Goal: Transaction & Acquisition: Purchase product/service

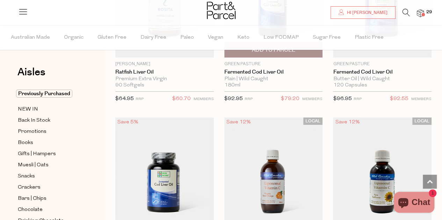
scroll to position [2616, 0]
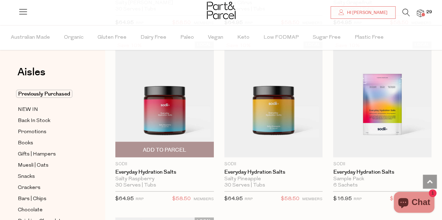
scroll to position [3210, 0]
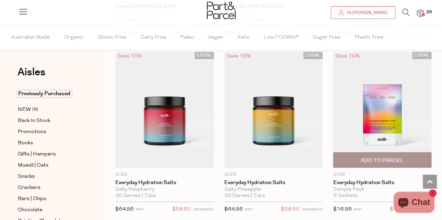
click at [378, 112] on img at bounding box center [382, 110] width 98 height 116
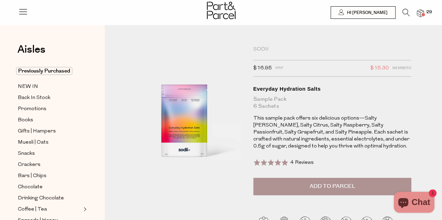
click at [318, 191] on button "Add to Parcel" at bounding box center [332, 186] width 158 height 17
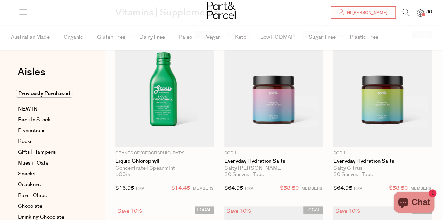
scroll to position [111, 0]
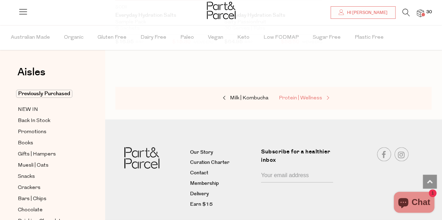
click at [299, 96] on span "Protein | Wellness" at bounding box center [300, 98] width 43 height 5
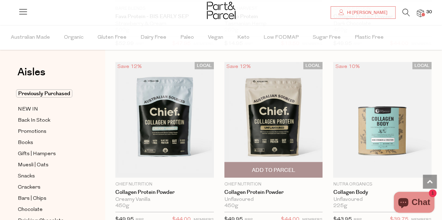
scroll to position [768, 0]
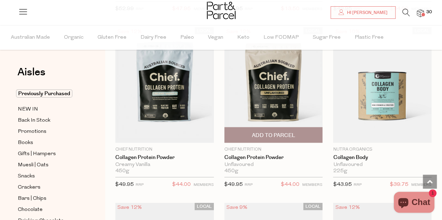
click at [283, 133] on span "Add To Parcel" at bounding box center [272, 135] width 43 height 7
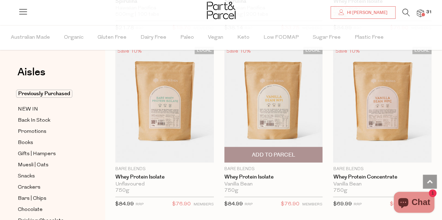
scroll to position [3074, 0]
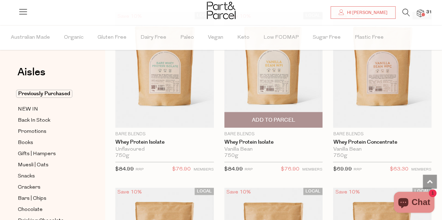
click at [277, 82] on img at bounding box center [273, 70] width 98 height 116
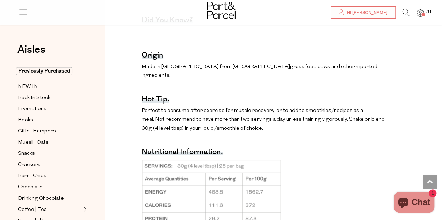
scroll to position [489, 0]
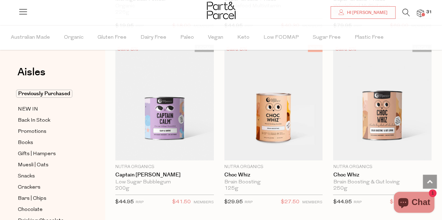
scroll to position [4099, 0]
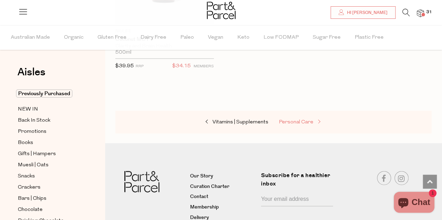
click at [288, 120] on span "Personal Care" at bounding box center [296, 122] width 35 height 5
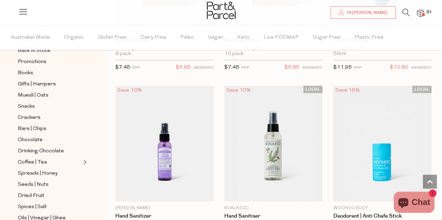
scroll to position [2515, 0]
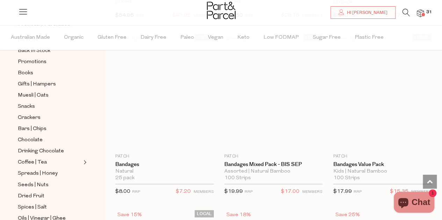
scroll to position [4471, 0]
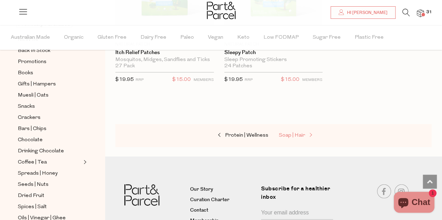
click at [290, 133] on span "Soap | Hair" at bounding box center [292, 135] width 26 height 5
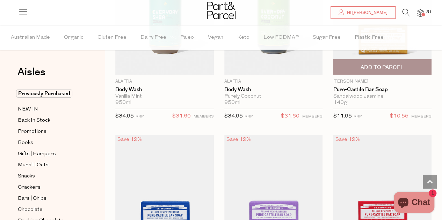
scroll to position [978, 0]
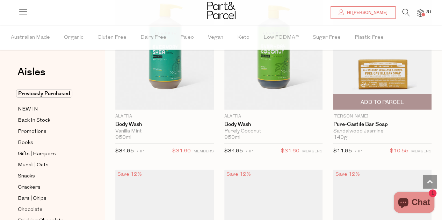
click at [371, 102] on span "Add To Parcel" at bounding box center [381, 102] width 43 height 7
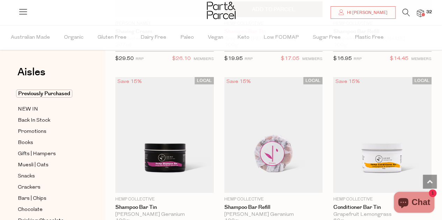
scroll to position [2515, 0]
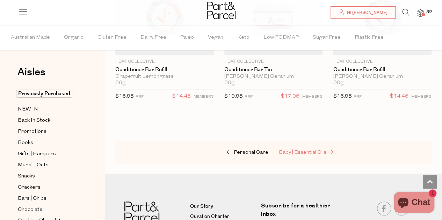
click at [307, 150] on span "Baby | Essential Oils" at bounding box center [303, 152] width 48 height 5
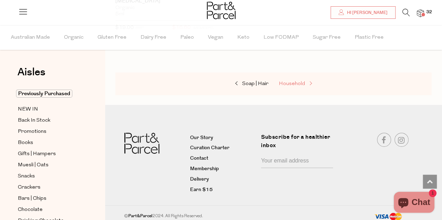
click at [288, 81] on span "Household" at bounding box center [292, 83] width 26 height 5
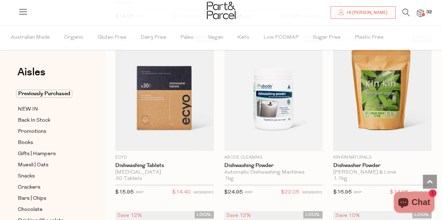
scroll to position [1642, 0]
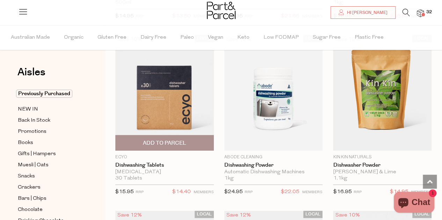
click at [172, 140] on span "Add To Parcel" at bounding box center [164, 143] width 43 height 7
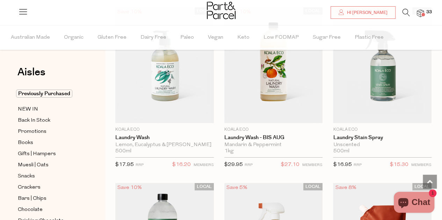
scroll to position [2515, 0]
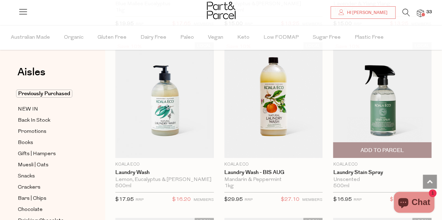
click at [387, 147] on span "Add To Parcel" at bounding box center [381, 150] width 43 height 7
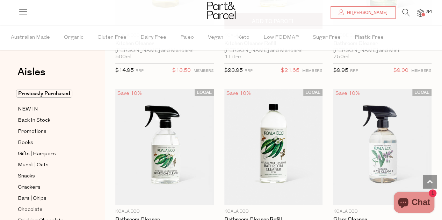
scroll to position [3912, 0]
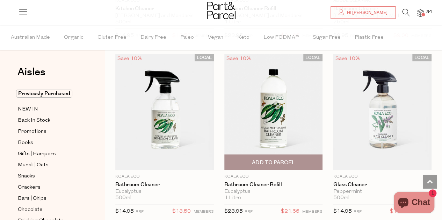
click at [281, 159] on span "Add To Parcel" at bounding box center [272, 162] width 43 height 7
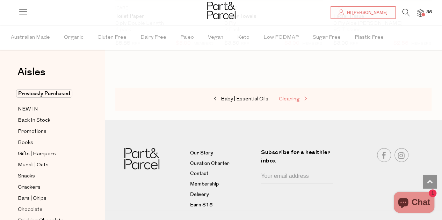
click at [291, 97] on span "Cleaning" at bounding box center [289, 99] width 21 height 5
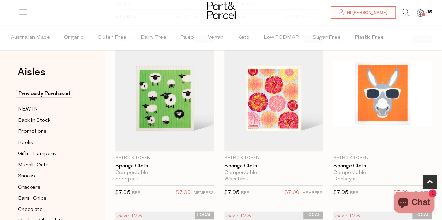
scroll to position [419, 0]
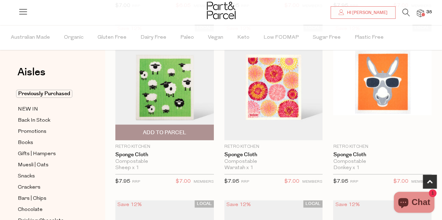
click at [180, 132] on span "Add To Parcel" at bounding box center [164, 132] width 43 height 7
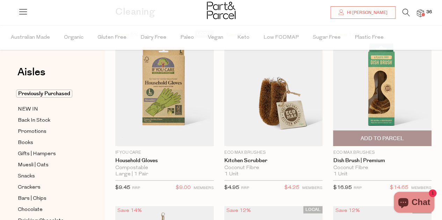
scroll to position [70, 0]
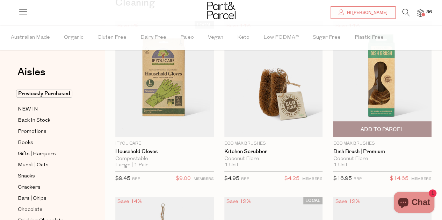
click at [395, 128] on span "Add To Parcel" at bounding box center [381, 129] width 43 height 7
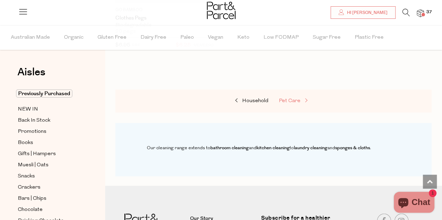
click at [293, 98] on span "Pet Care" at bounding box center [290, 100] width 22 height 5
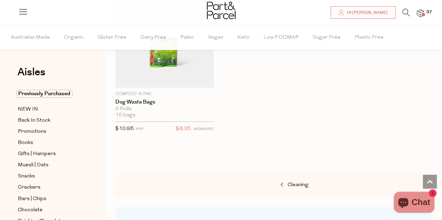
scroll to position [454, 0]
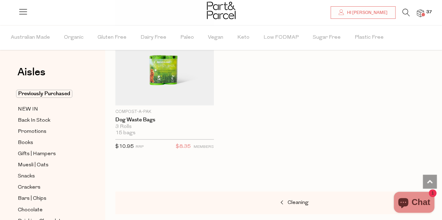
click at [420, 14] on img at bounding box center [420, 13] width 7 height 8
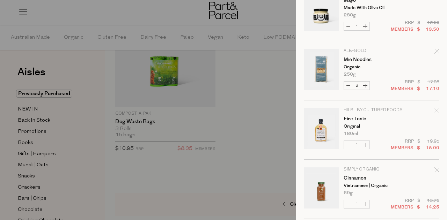
scroll to position [1118, 0]
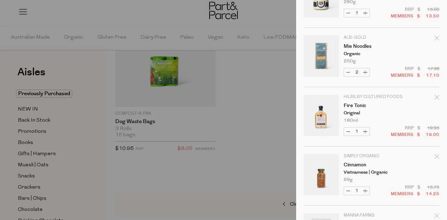
click at [366, 70] on button "Increase Mie Noodles" at bounding box center [365, 72] width 8 height 8
type input "3"
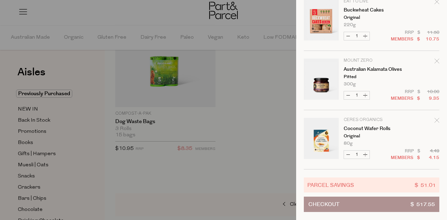
scroll to position [1630, 0]
click at [380, 199] on button "Checkout $ 517.55" at bounding box center [372, 204] width 136 height 15
